Goal: Information Seeking & Learning: Learn about a topic

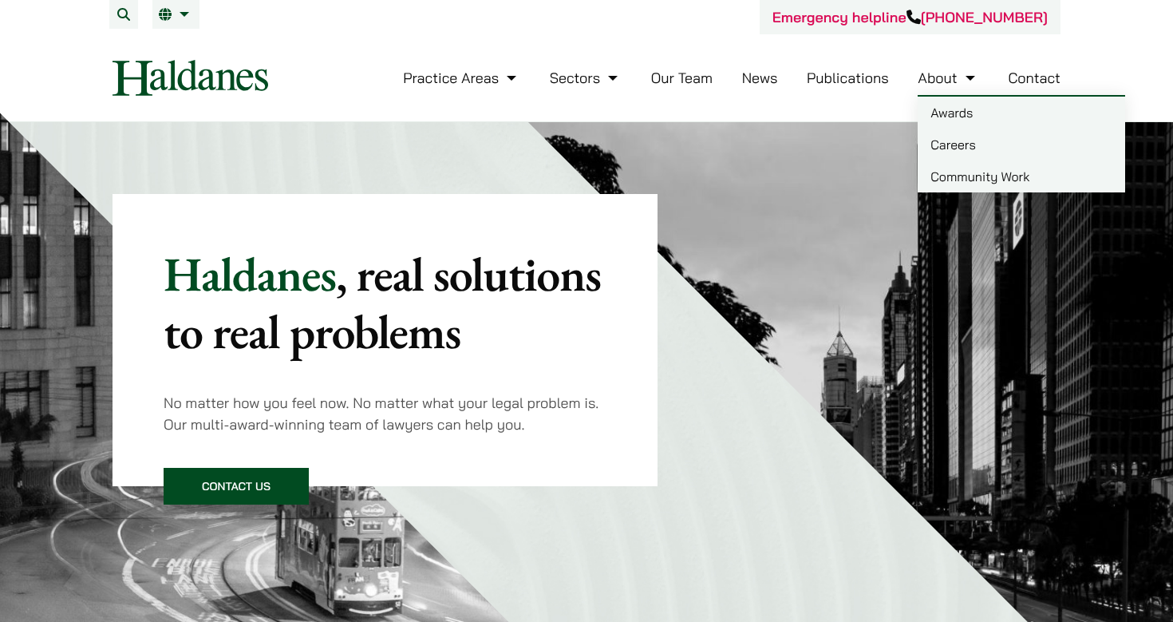
click at [939, 150] on link "Careers" at bounding box center [1022, 145] width 208 height 32
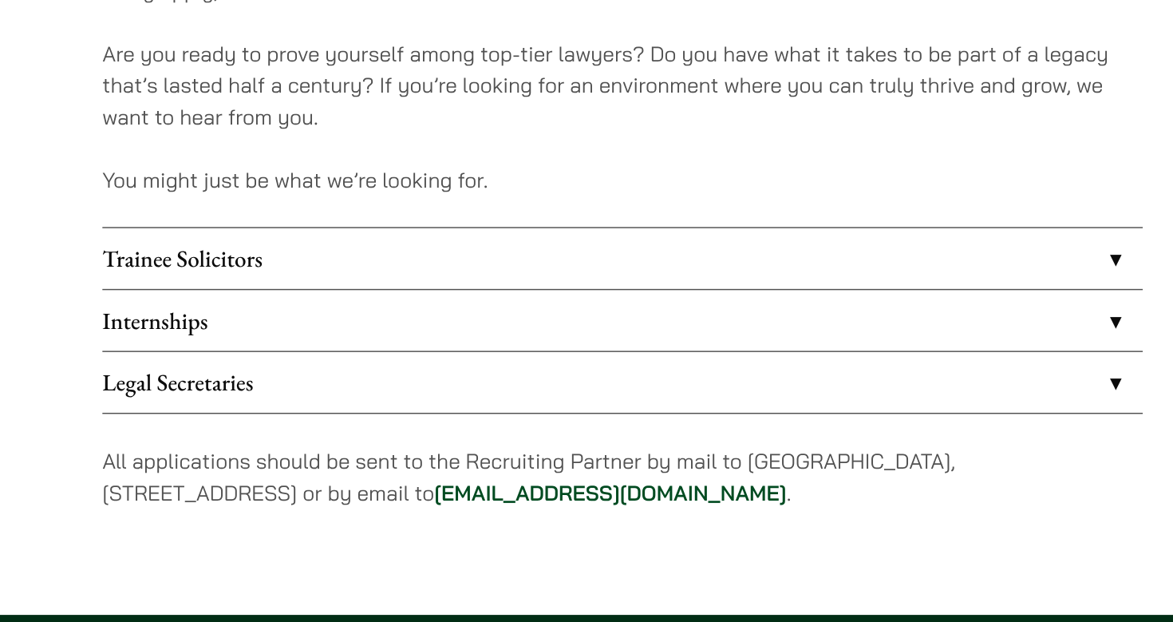
scroll to position [1149, 0]
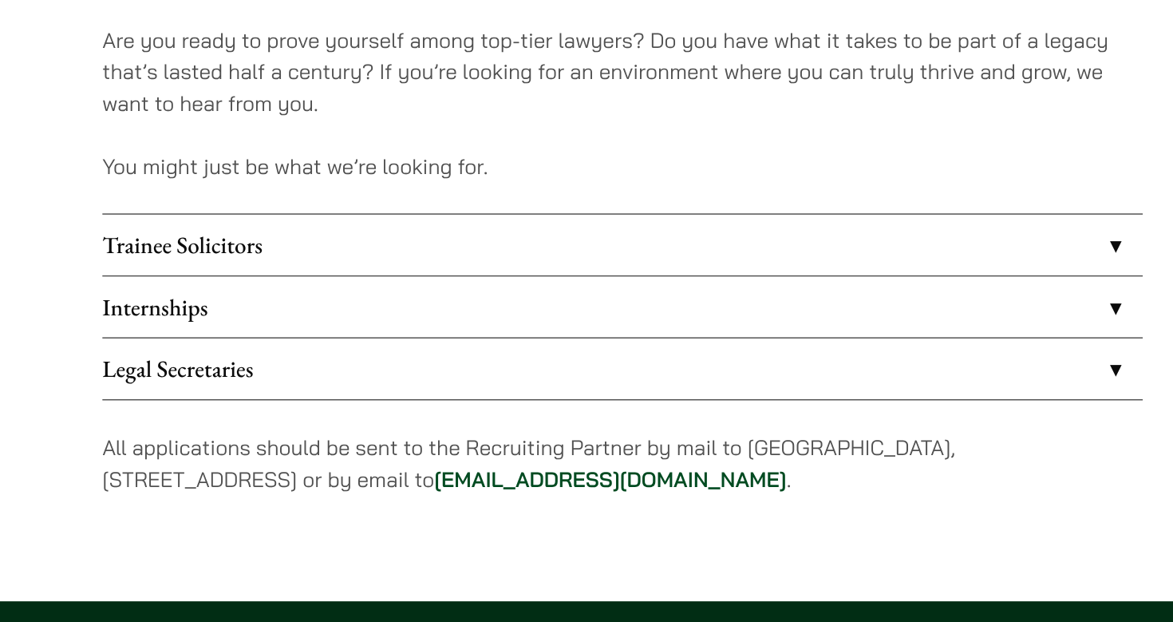
click at [327, 386] on link "Internships" at bounding box center [468, 407] width 711 height 42
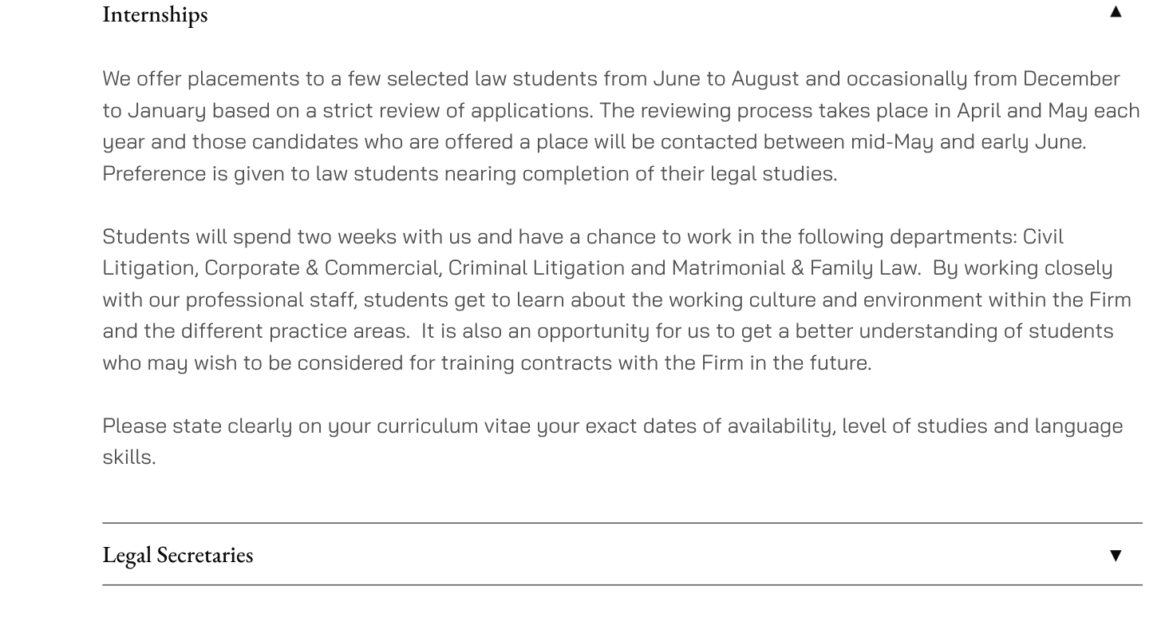
scroll to position [1366, 0]
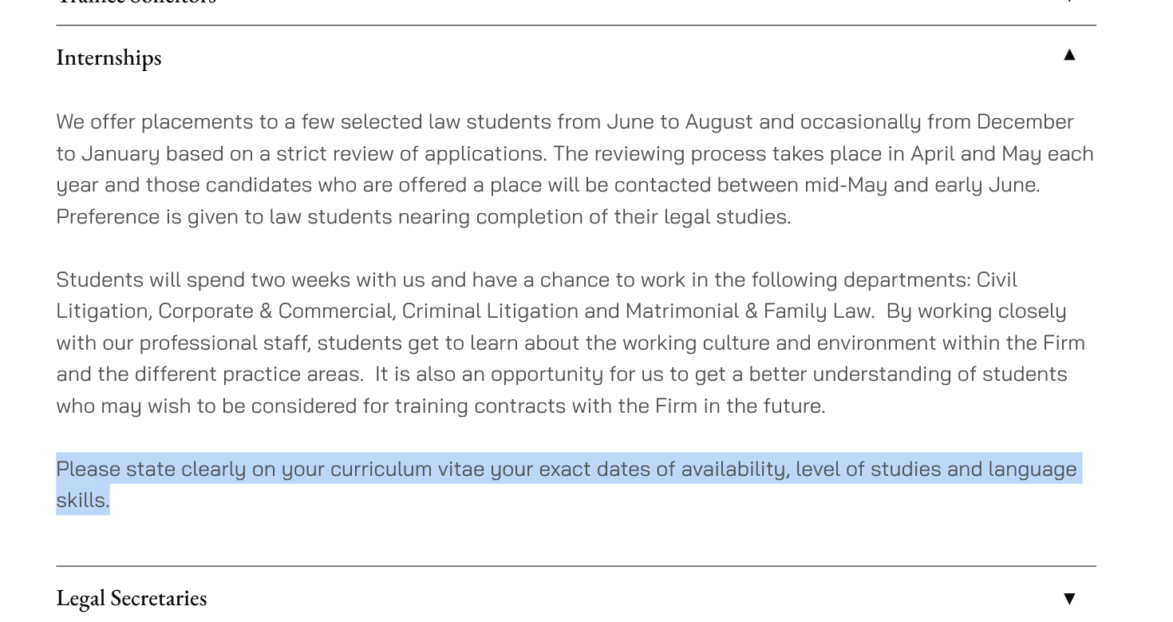
drag, startPoint x: 81, startPoint y: 337, endPoint x: 20, endPoint y: 314, distance: 65.7
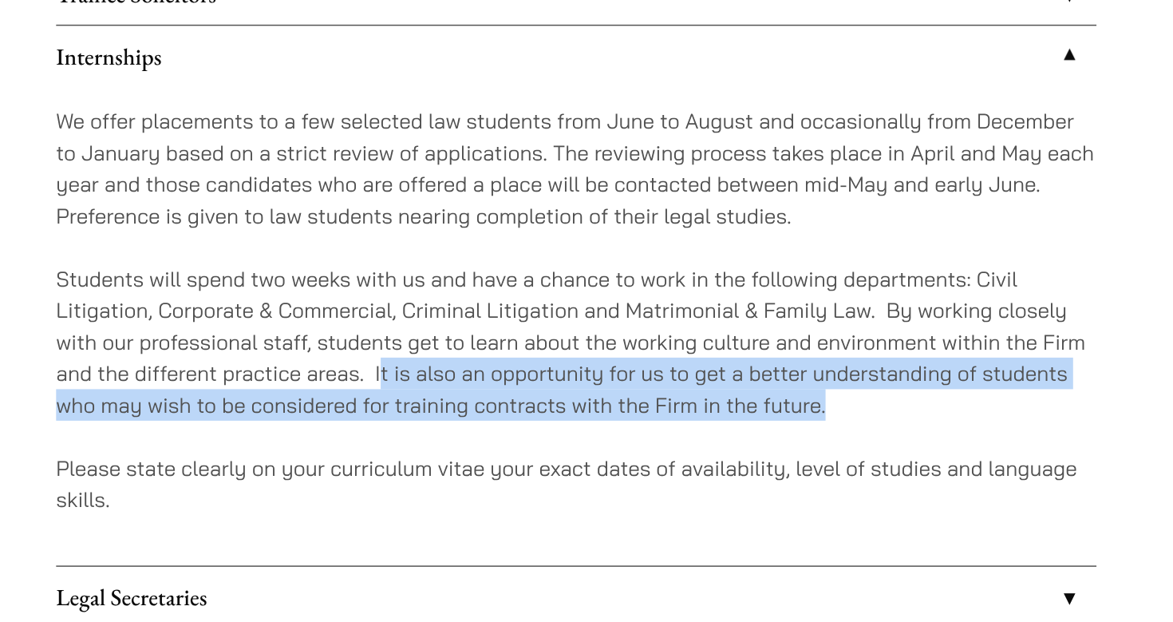
drag, startPoint x: 261, startPoint y: 259, endPoint x: 579, endPoint y: 287, distance: 319.7
click at [579, 330] on p "Students will spend two weeks with us and have a chance to work in the followin…" at bounding box center [468, 384] width 711 height 108
drag, startPoint x: 579, startPoint y: 287, endPoint x: 257, endPoint y: 256, distance: 323.9
click at [257, 330] on p "Students will spend two weeks with us and have a chance to work in the followin…" at bounding box center [468, 384] width 711 height 108
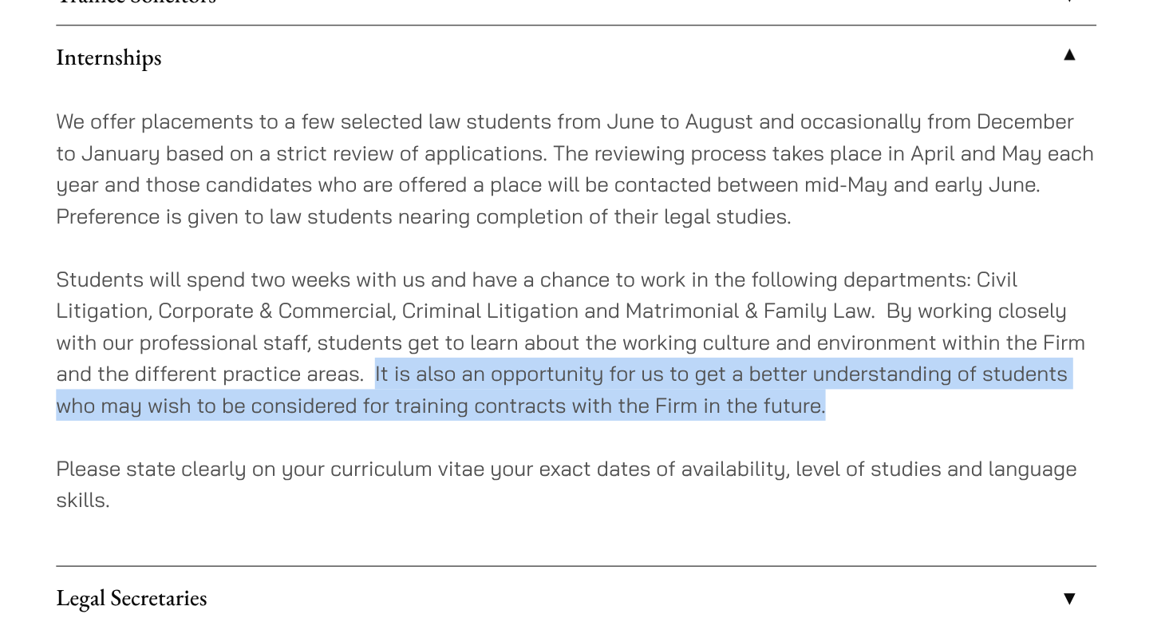
click at [257, 330] on p "Students will spend two weeks with us and have a chance to work in the followin…" at bounding box center [468, 384] width 711 height 108
drag, startPoint x: 257, startPoint y: 256, endPoint x: 602, endPoint y: 283, distance: 345.9
click at [603, 330] on p "Students will spend two weeks with us and have a chance to work in the followin…" at bounding box center [468, 384] width 711 height 108
click at [602, 330] on p "Students will spend two weeks with us and have a chance to work in the followin…" at bounding box center [468, 384] width 711 height 108
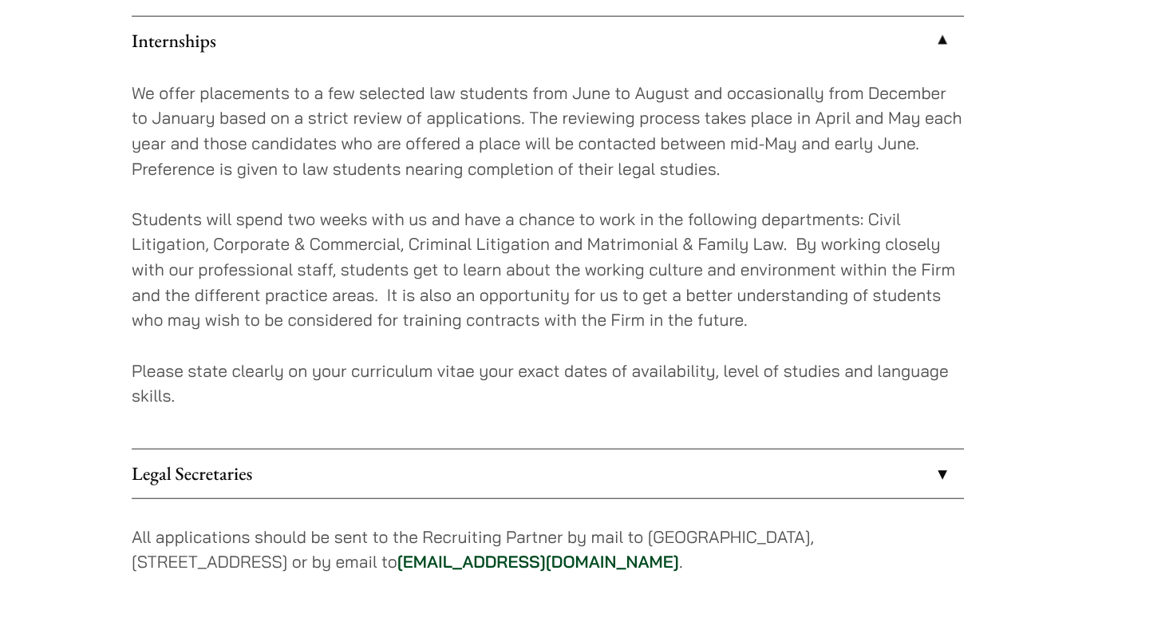
scroll to position [1464, 0]
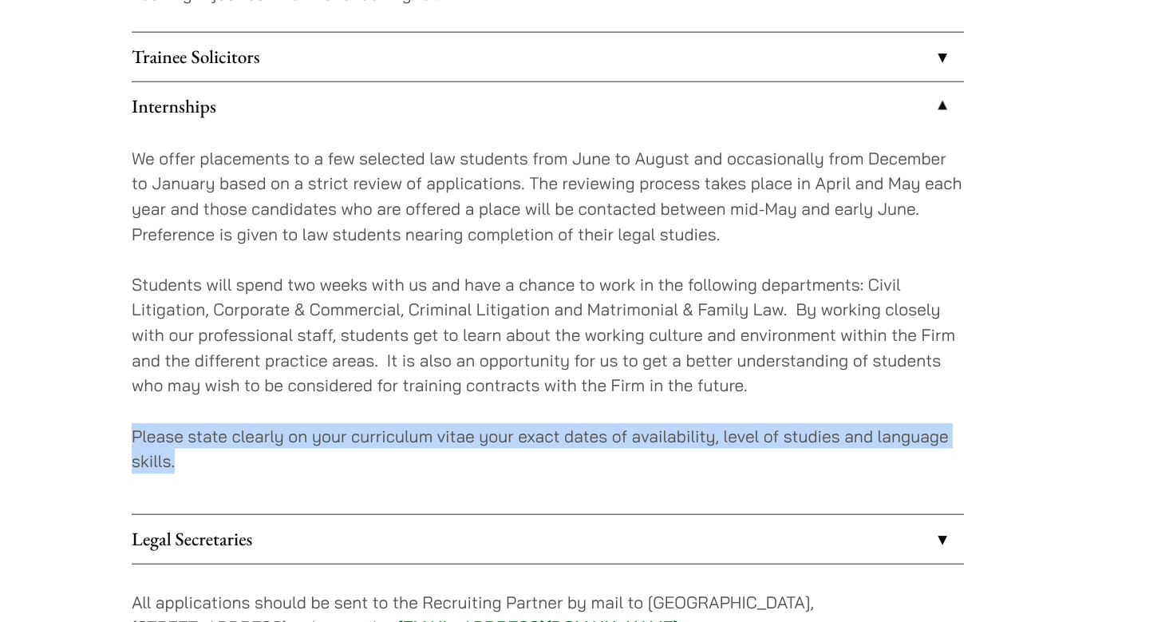
drag, startPoint x: 255, startPoint y: 393, endPoint x: 106, endPoint y: 354, distance: 153.5
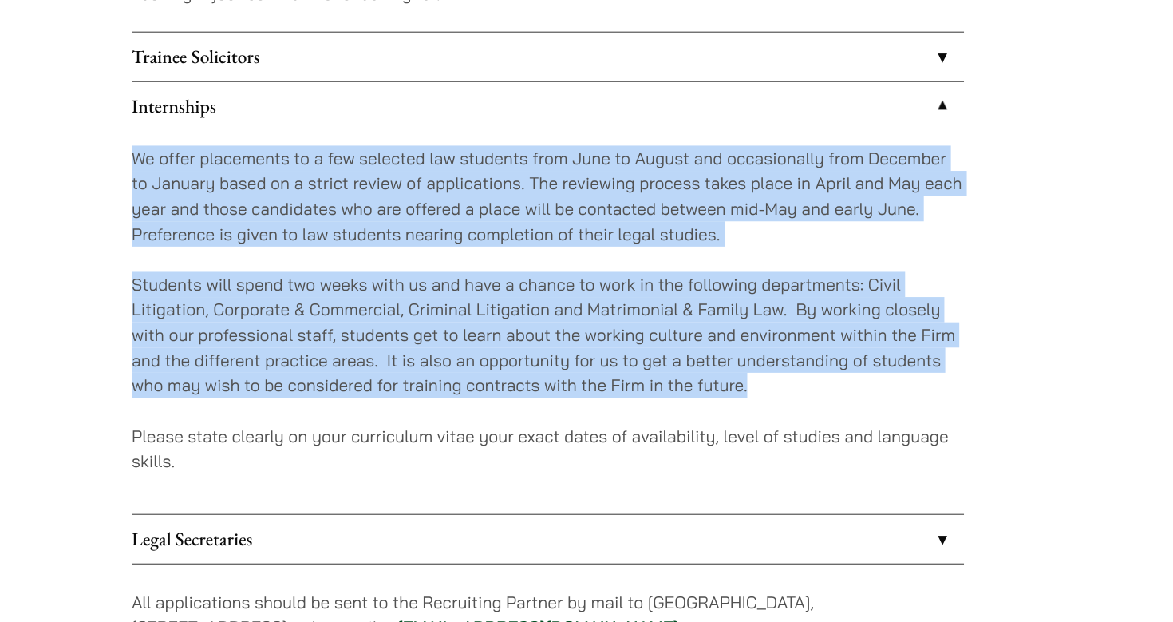
drag, startPoint x: 682, startPoint y: 326, endPoint x: 112, endPoint y: 124, distance: 604.9
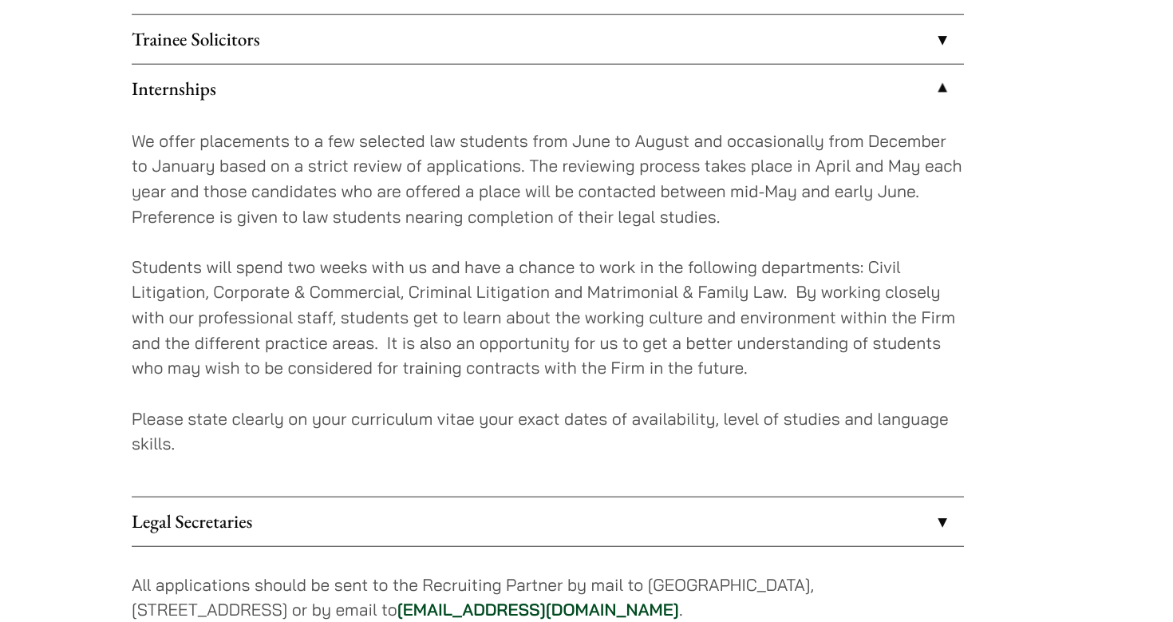
scroll to position [1392, 0]
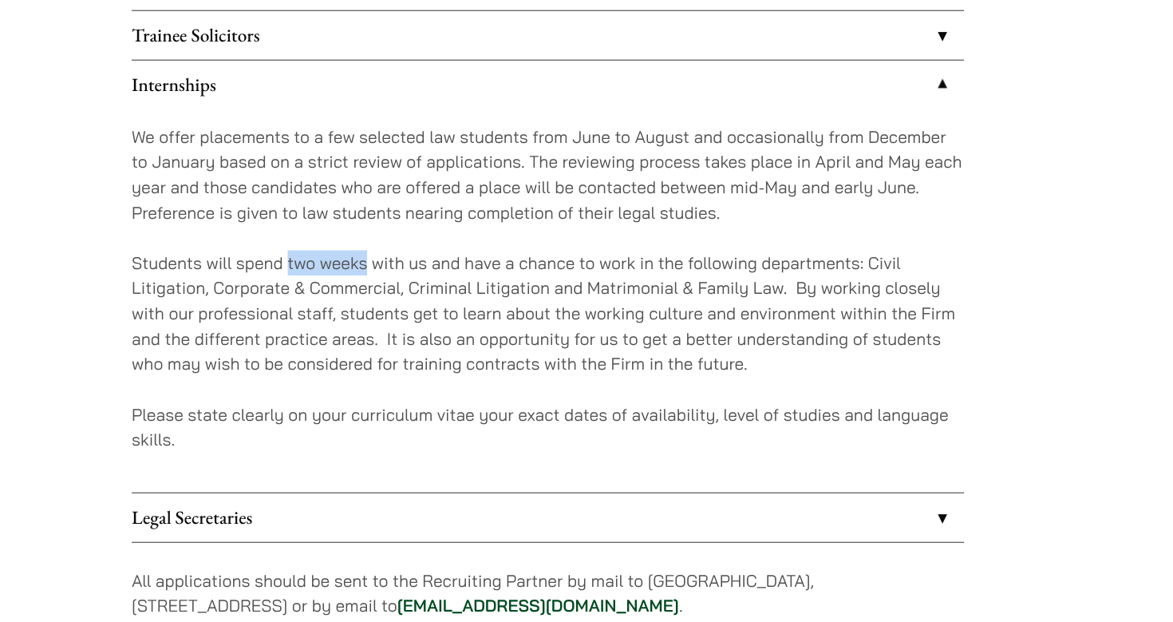
drag, startPoint x: 244, startPoint y: 222, endPoint x: 314, endPoint y: 220, distance: 70.3
click at [314, 304] on p "Students will spend two weeks with us and have a chance to work in the followin…" at bounding box center [468, 358] width 711 height 108
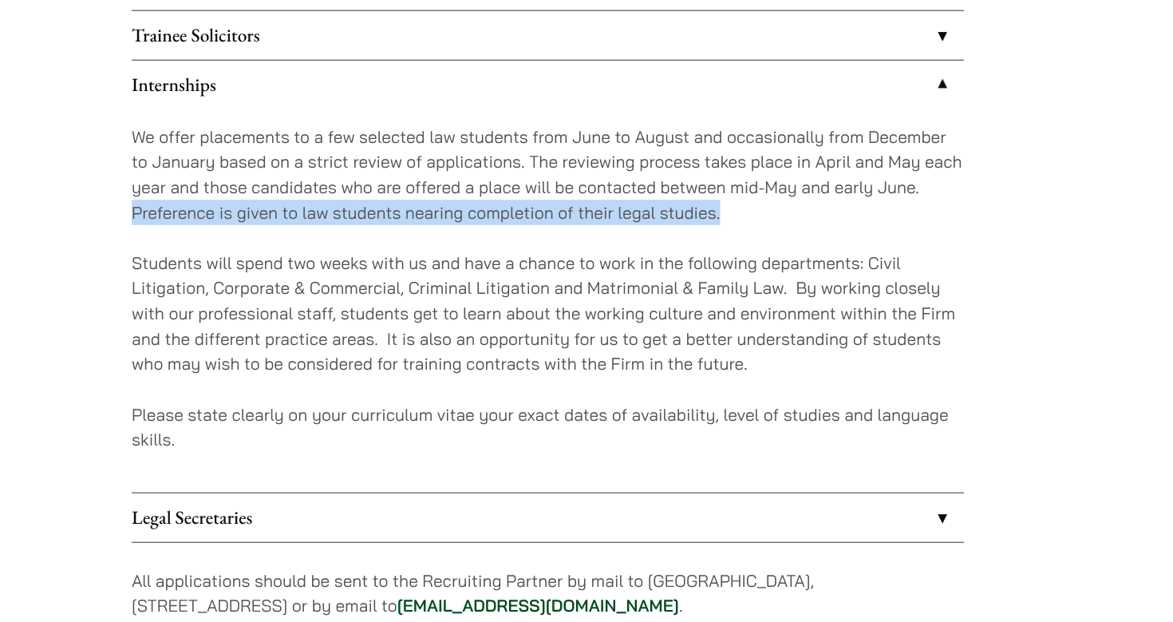
drag, startPoint x: 113, startPoint y: 182, endPoint x: 635, endPoint y: 190, distance: 522.9
click at [635, 196] on p "We offer placements to a few selected law students from June to August and occa…" at bounding box center [468, 239] width 711 height 86
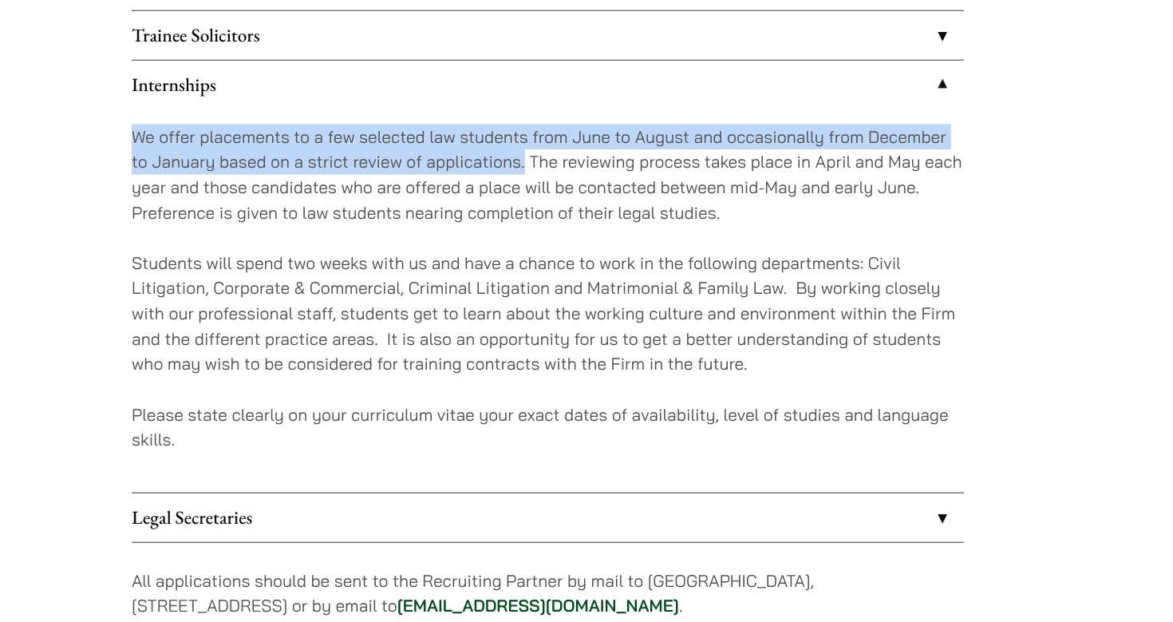
drag, startPoint x: 113, startPoint y: 112, endPoint x: 449, endPoint y: 144, distance: 338.4
click at [449, 196] on p "We offer placements to a few selected law students from June to August and occa…" at bounding box center [468, 239] width 711 height 86
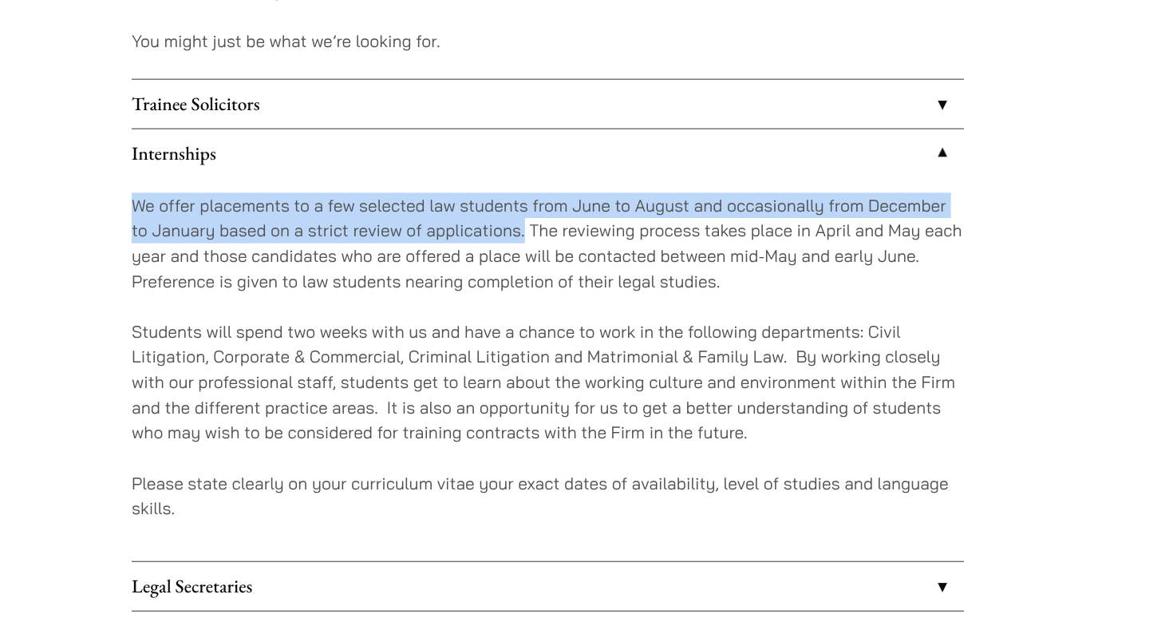
scroll to position [1422, 0]
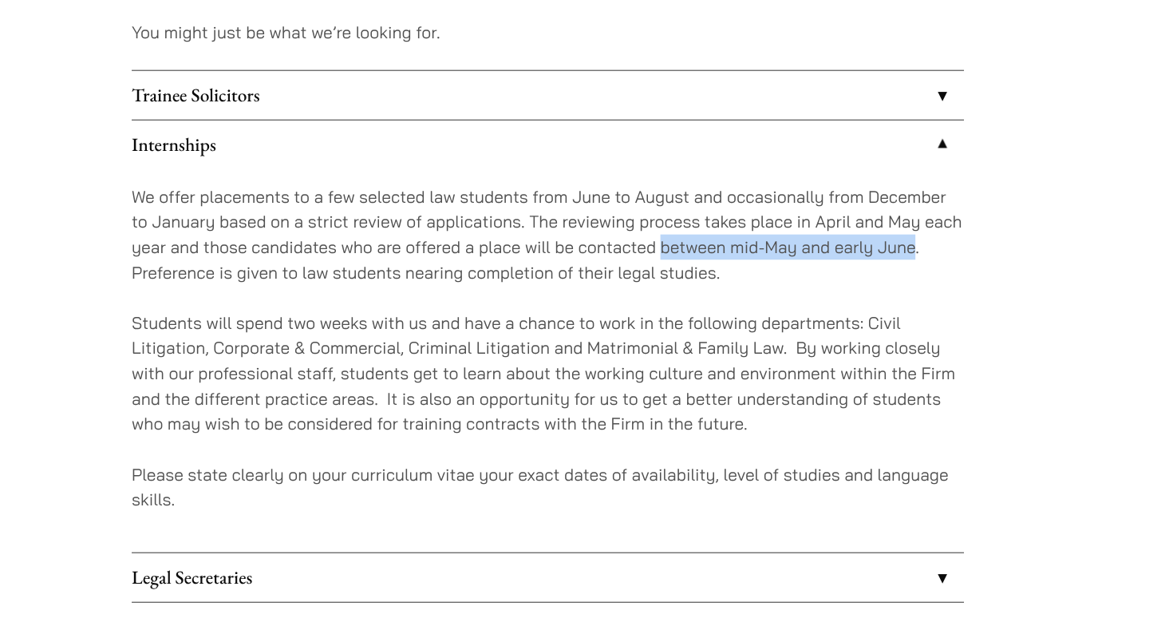
drag, startPoint x: 566, startPoint y: 209, endPoint x: 779, endPoint y: 212, distance: 213.1
click at [779, 212] on p "We offer placements to a few selected law students from June to August and occa…" at bounding box center [468, 210] width 711 height 86
click at [276, 275] on p "Students will spend two weeks with us and have a chance to work in the followin…" at bounding box center [468, 329] width 711 height 108
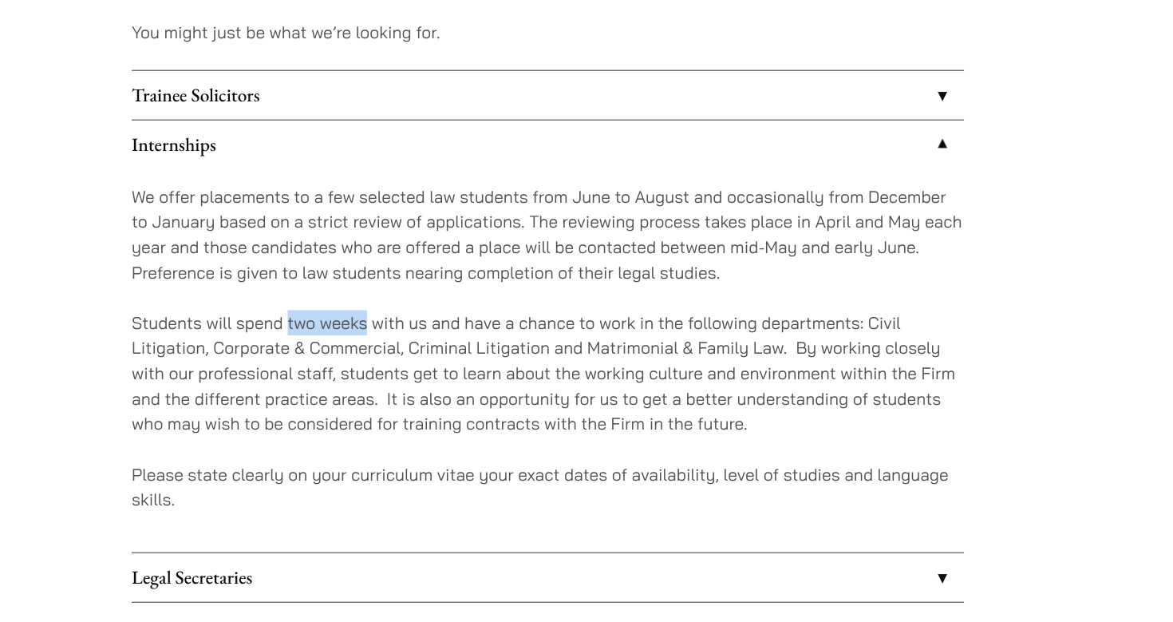
drag, startPoint x: 247, startPoint y: 275, endPoint x: 314, endPoint y: 275, distance: 66.3
click at [313, 275] on p "Students will spend two weeks with us and have a chance to work in the followin…" at bounding box center [468, 329] width 711 height 108
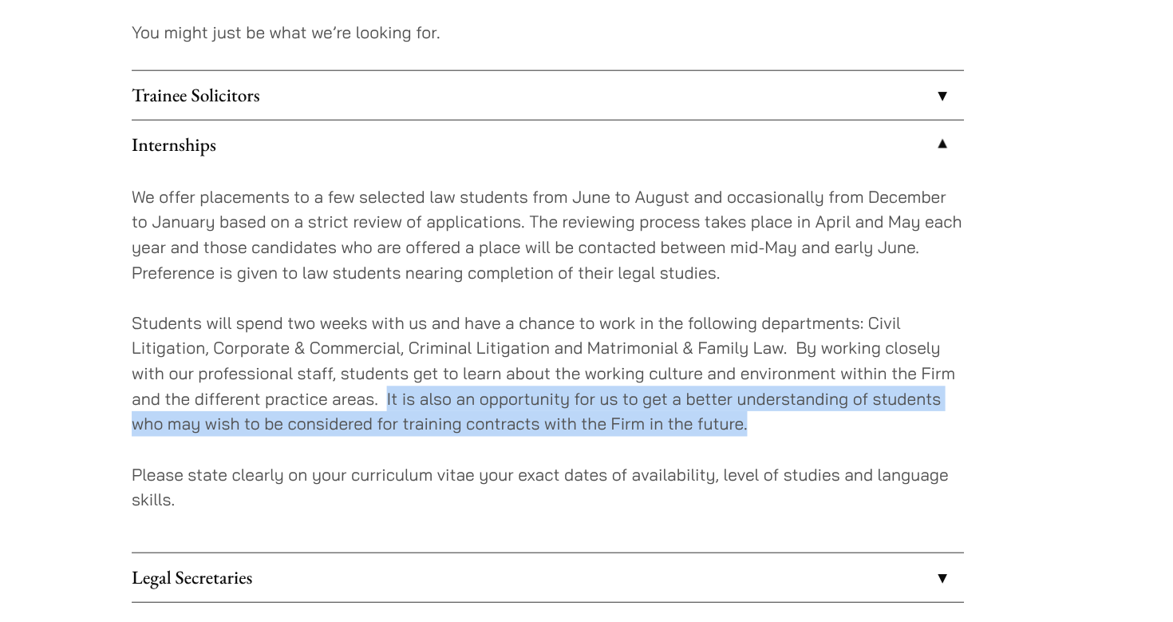
drag, startPoint x: 331, startPoint y: 341, endPoint x: 650, endPoint y: 362, distance: 319.2
click at [650, 362] on p "Students will spend two weeks with us and have a chance to work in the followin…" at bounding box center [468, 329] width 711 height 108
